Goal: Information Seeking & Learning: Learn about a topic

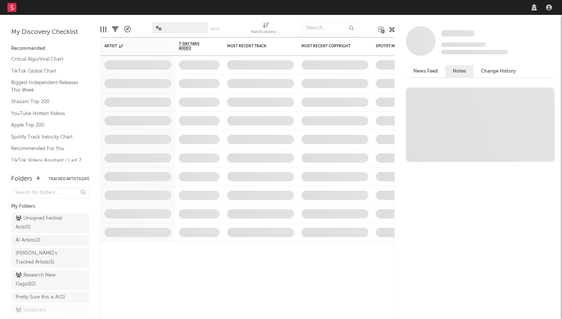
click at [455, 7] on nav "Dashboard Discovery Assistant Charts Leads" at bounding box center [281, 7] width 562 height 15
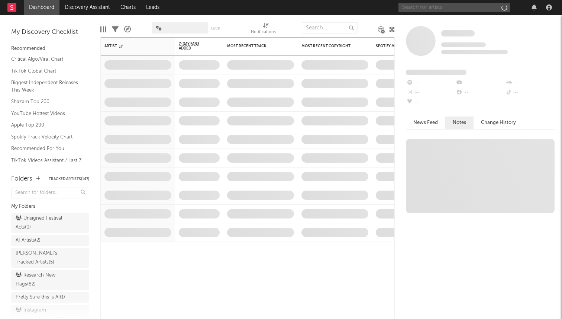
click at [455, 7] on input "text" at bounding box center [455, 7] width 112 height 9
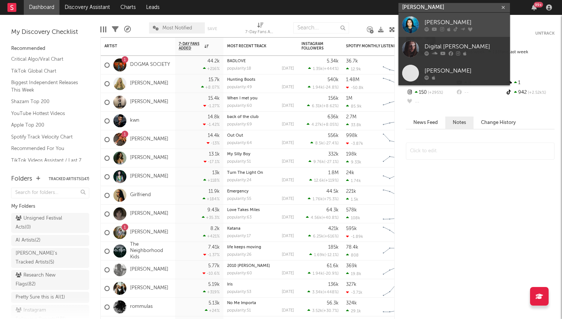
type input "[PERSON_NAME]"
click at [428, 19] on div "Gigi Moss" at bounding box center [466, 22] width 82 height 9
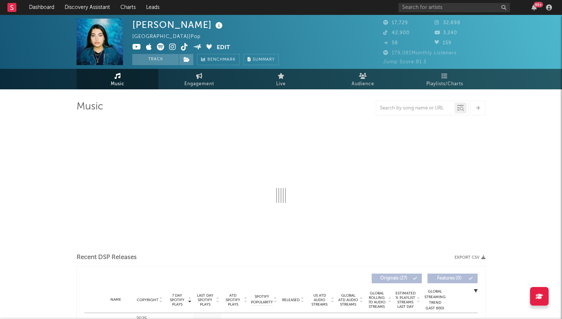
select select "6m"
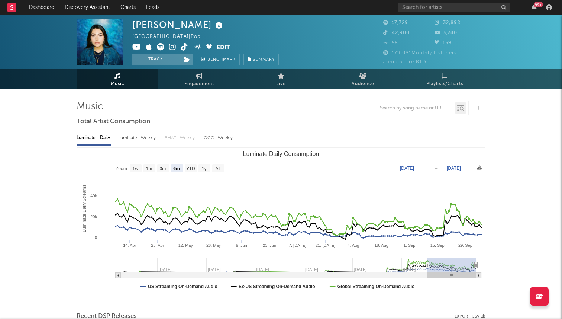
click at [184, 46] on icon at bounding box center [184, 46] width 7 height 7
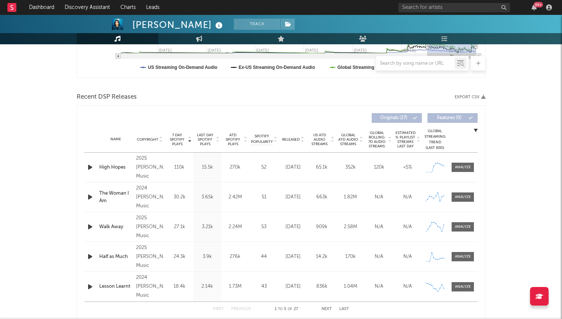
scroll to position [206, 0]
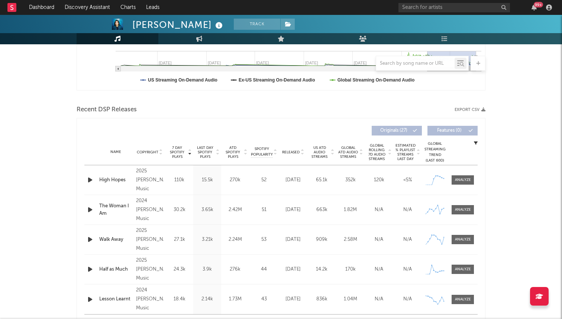
click at [91, 180] on icon "button" at bounding box center [90, 179] width 8 height 9
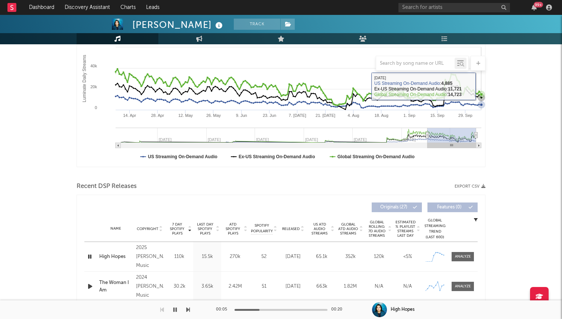
scroll to position [224, 0]
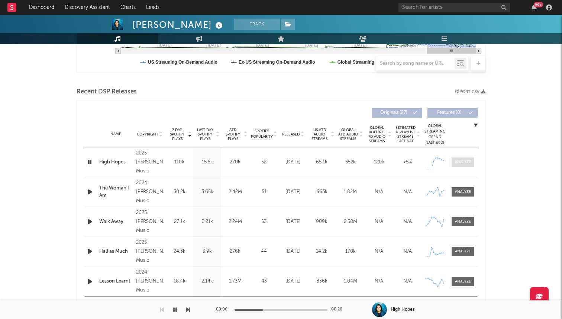
click at [462, 159] on div at bounding box center [463, 162] width 16 height 6
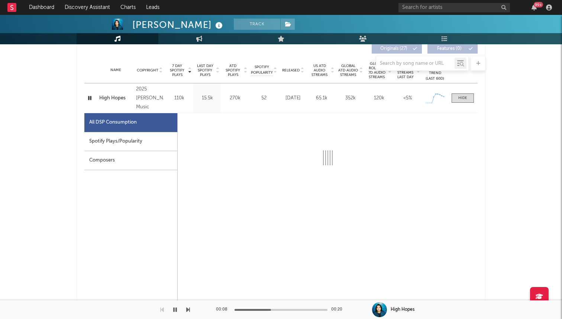
scroll to position [295, 0]
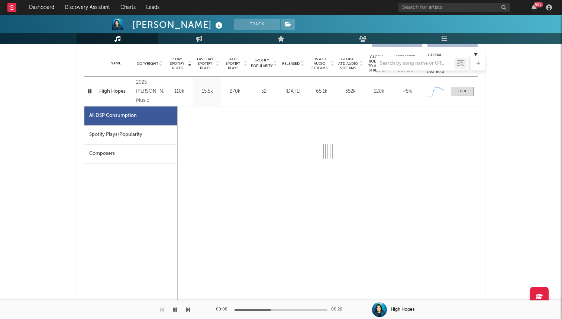
select select "1w"
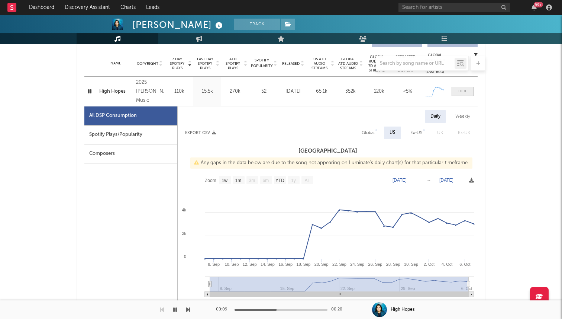
click at [464, 90] on div at bounding box center [462, 91] width 9 height 6
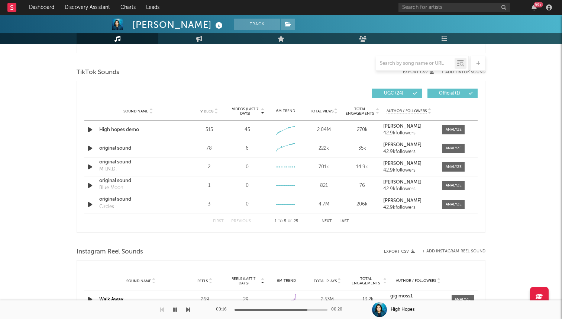
scroll to position [487, 0]
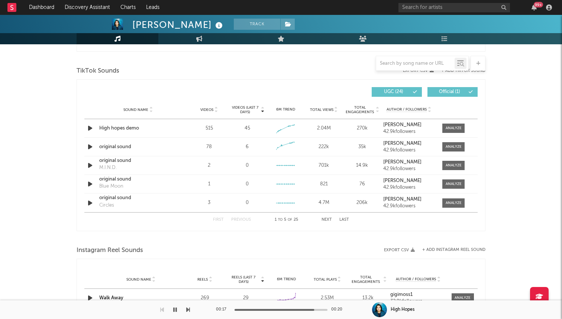
click at [331, 217] on div "First Previous 1 to 5 of 25 Next Last" at bounding box center [281, 219] width 136 height 15
click at [326, 218] on button "Next" at bounding box center [327, 220] width 10 height 4
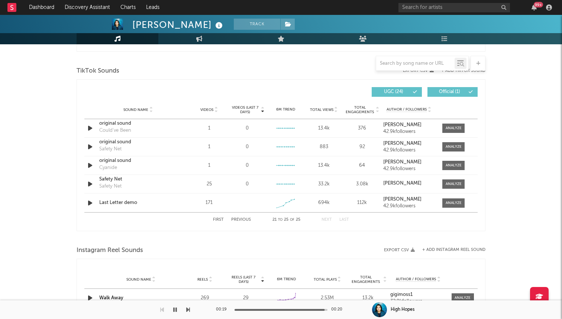
click at [326, 218] on button "Next" at bounding box center [327, 220] width 10 height 4
click at [448, 203] on div at bounding box center [454, 203] width 16 height 6
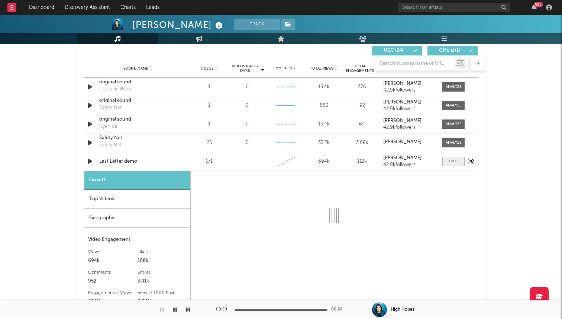
scroll to position [595, 0]
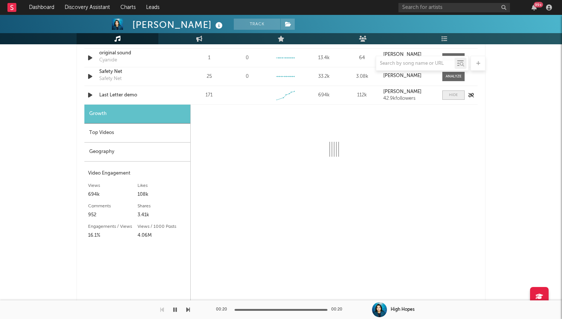
select select "1w"
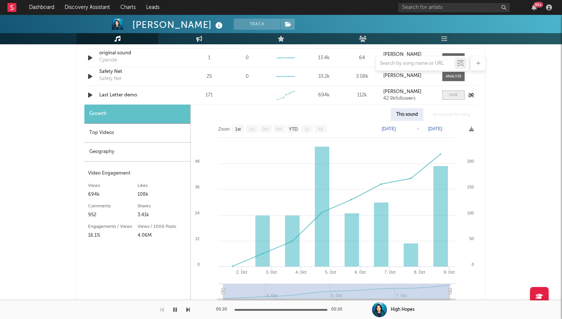
click at [463, 94] on span at bounding box center [453, 94] width 22 height 9
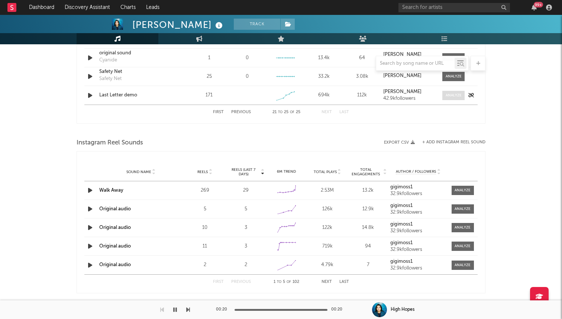
click at [454, 96] on div at bounding box center [454, 96] width 16 height 6
select select "1w"
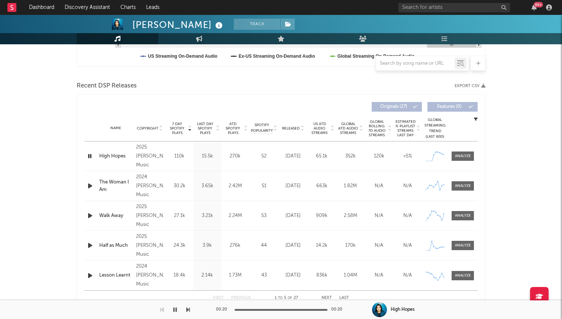
scroll to position [0, 0]
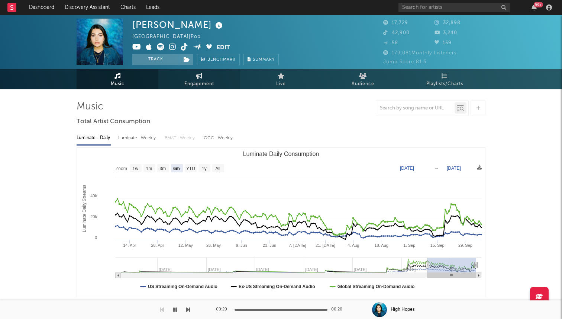
click at [190, 83] on span "Engagement" at bounding box center [199, 84] width 30 height 9
select select "1w"
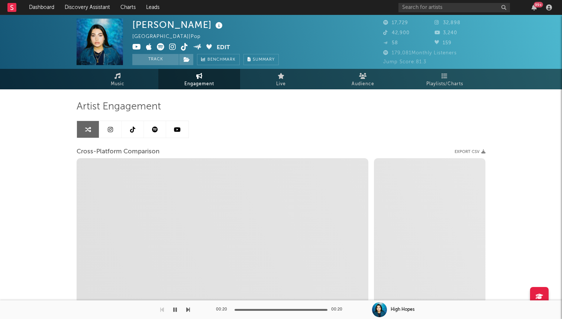
click at [145, 89] on div "Artist Engagement Cross-Platform Comparison Export CSV Zoom 1w 1m 3m 6m YTD 1y …" at bounding box center [281, 236] width 409 height 294
click at [139, 81] on link "Music" at bounding box center [118, 79] width 82 height 20
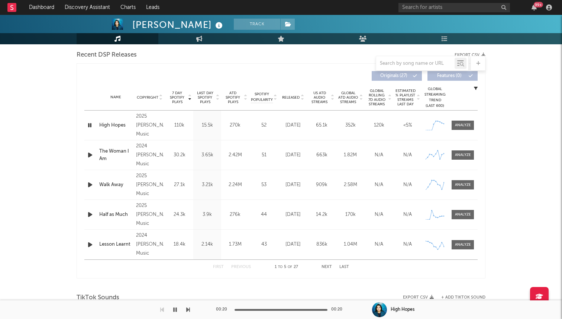
select select "6m"
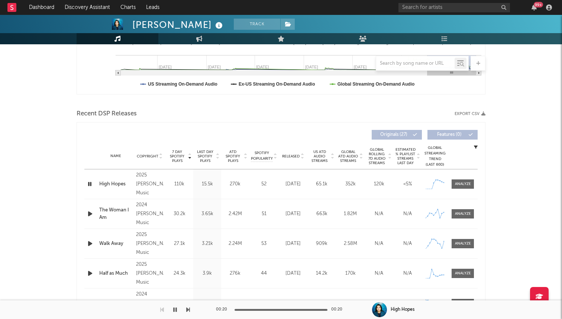
scroll to position [261, 0]
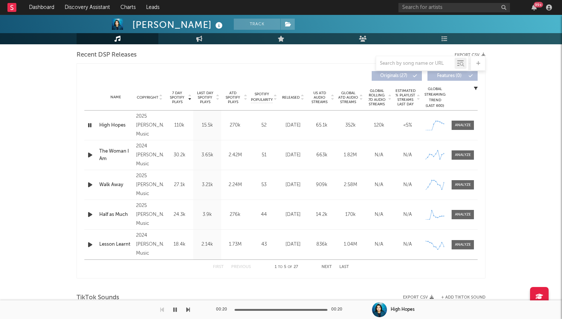
click at [330, 268] on button "Next" at bounding box center [327, 267] width 10 height 4
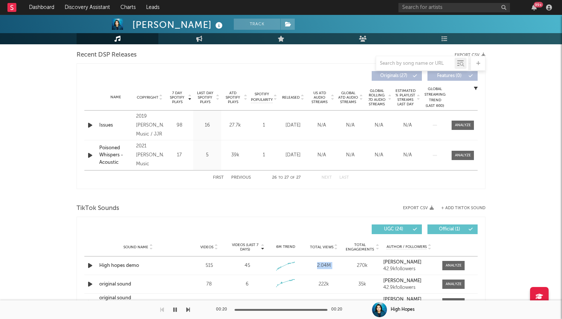
click at [330, 268] on div "2.04M" at bounding box center [324, 265] width 35 height 7
drag, startPoint x: 223, startPoint y: 177, endPoint x: 320, endPoint y: 190, distance: 97.5
click at [320, 190] on div "Music Total Artist Consumption Luminate - Daily Luminate - Weekly BMAT - Weekly…" at bounding box center [281, 285] width 409 height 893
click at [292, 97] on span "Released" at bounding box center [290, 97] width 17 height 4
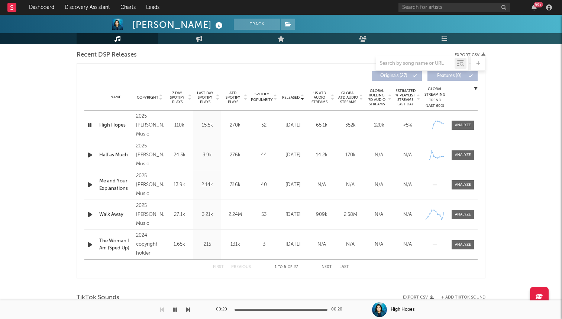
click at [297, 97] on span "Released" at bounding box center [290, 97] width 17 height 4
click at [194, 96] on div "Last Day Spotify Plays" at bounding box center [207, 97] width 28 height 13
click at [183, 96] on span "7 Day Spotify Plays" at bounding box center [177, 97] width 20 height 13
click at [92, 127] on icon "button" at bounding box center [89, 124] width 7 height 9
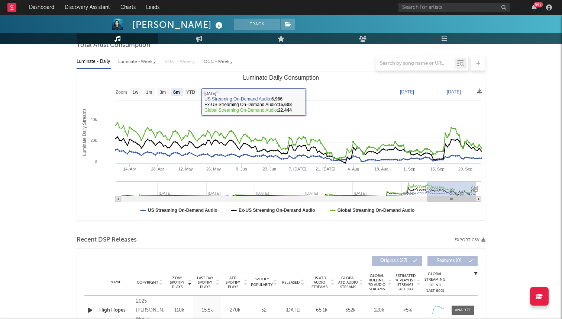
scroll to position [0, 0]
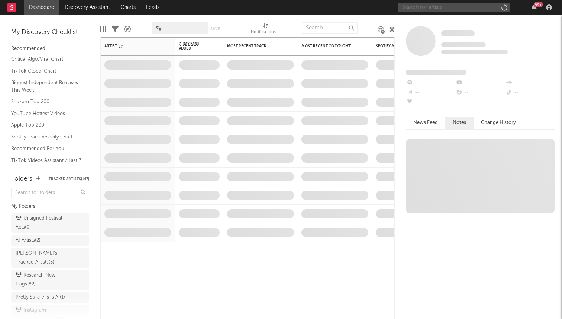
click at [457, 7] on input "text" at bounding box center [455, 7] width 112 height 9
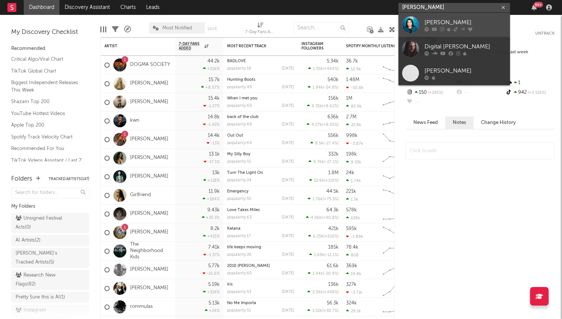
type input "[PERSON_NAME]"
click at [415, 24] on div at bounding box center [410, 24] width 17 height 17
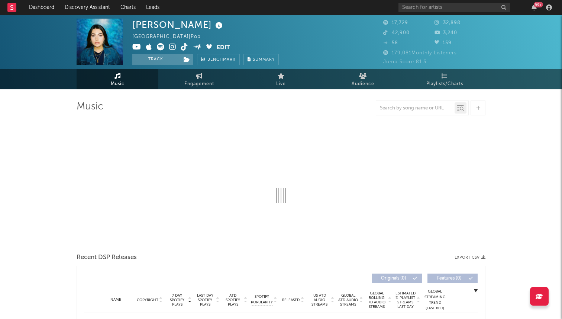
select select "6m"
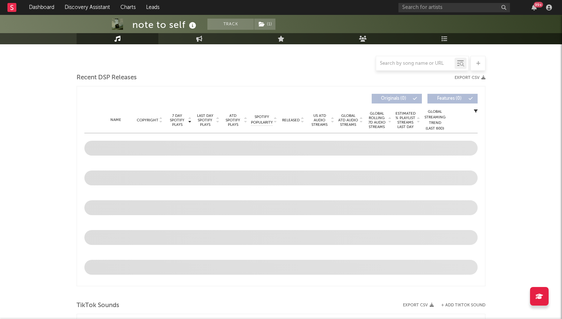
select select "1w"
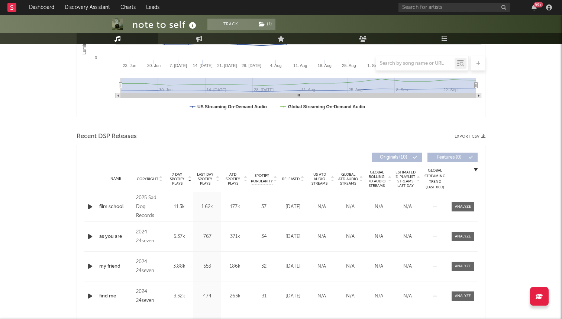
scroll to position [238, 0]
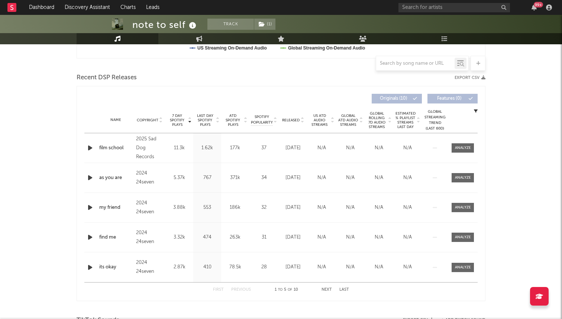
click at [93, 146] on icon "button" at bounding box center [90, 147] width 8 height 9
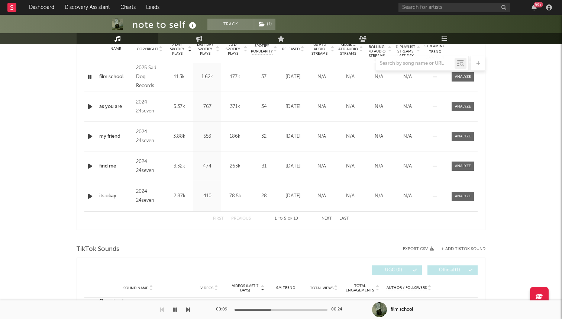
scroll to position [219, 0]
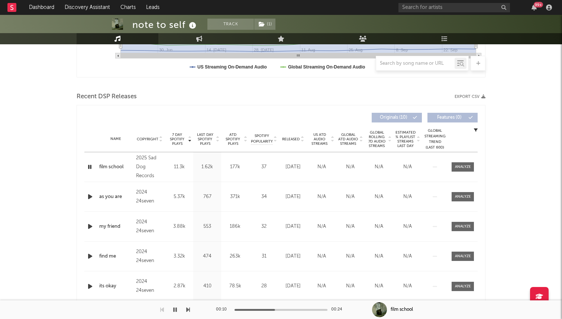
click at [90, 166] on icon "button" at bounding box center [89, 166] width 7 height 9
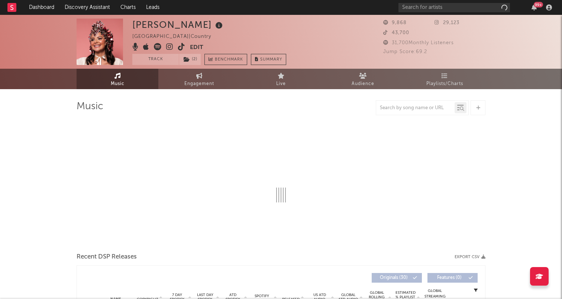
select select "6m"
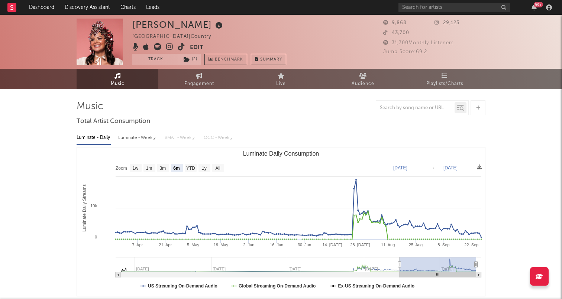
click at [180, 48] on icon at bounding box center [181, 46] width 7 height 7
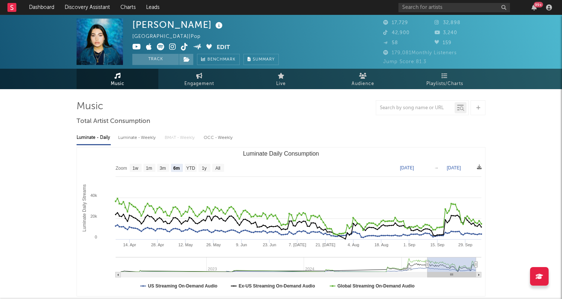
select select "6m"
click at [425, 7] on input "text" at bounding box center [455, 7] width 112 height 9
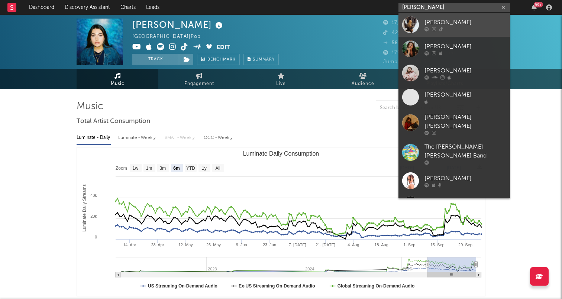
type input "[PERSON_NAME]"
click at [403, 23] on div at bounding box center [410, 24] width 17 height 17
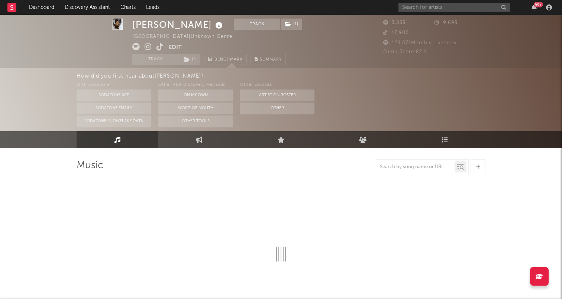
select select "1w"
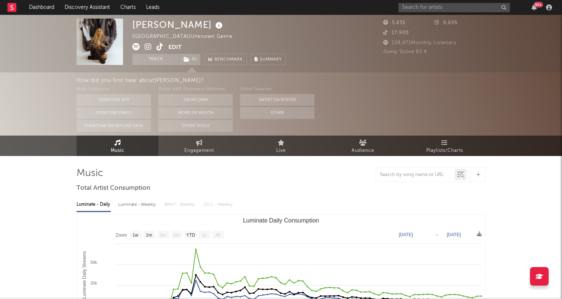
click at [158, 45] on icon at bounding box center [160, 46] width 7 height 7
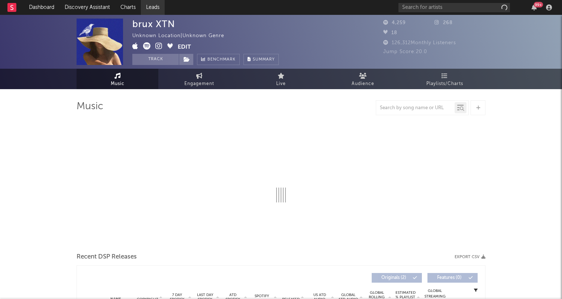
select select "1w"
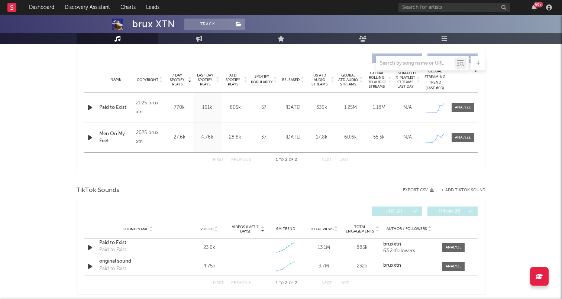
scroll to position [288, 0]
